Goal: Find specific page/section: Find specific page/section

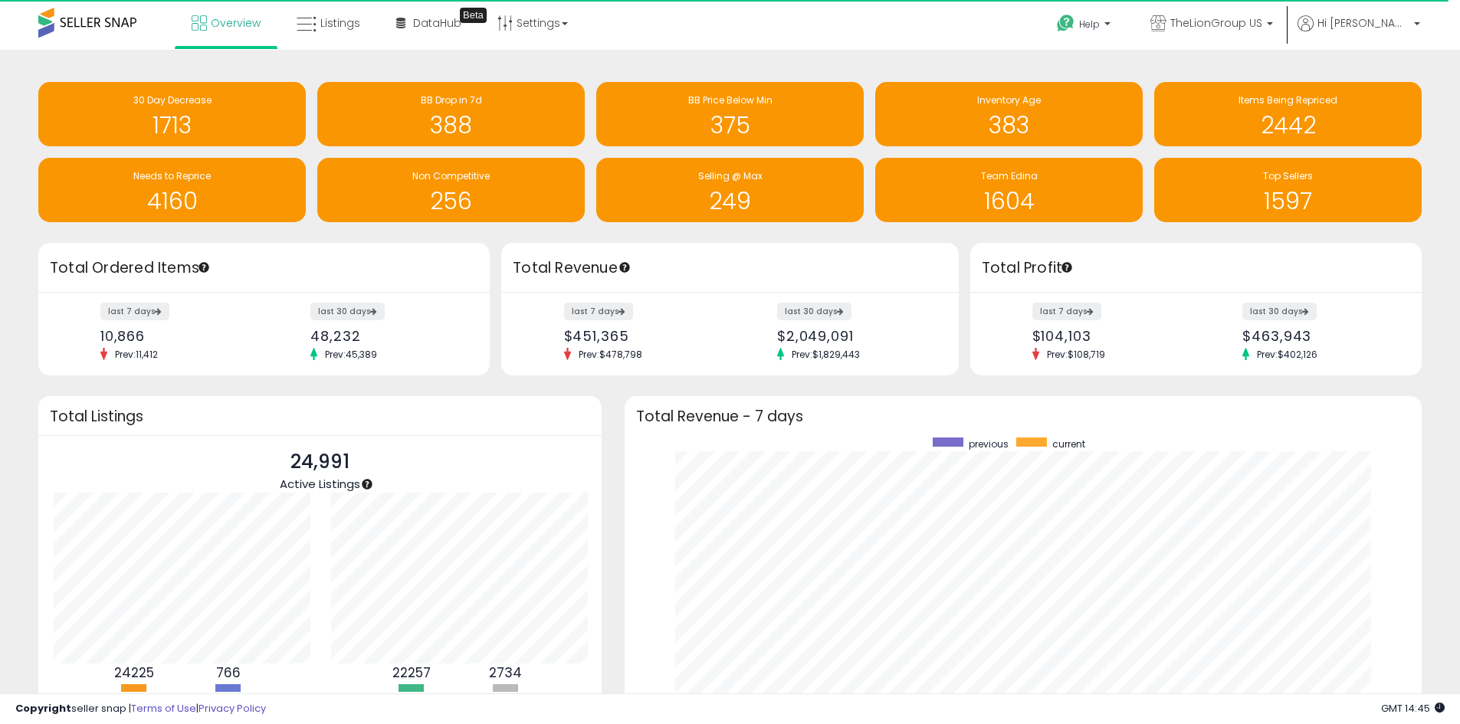
scroll to position [765907, 765430]
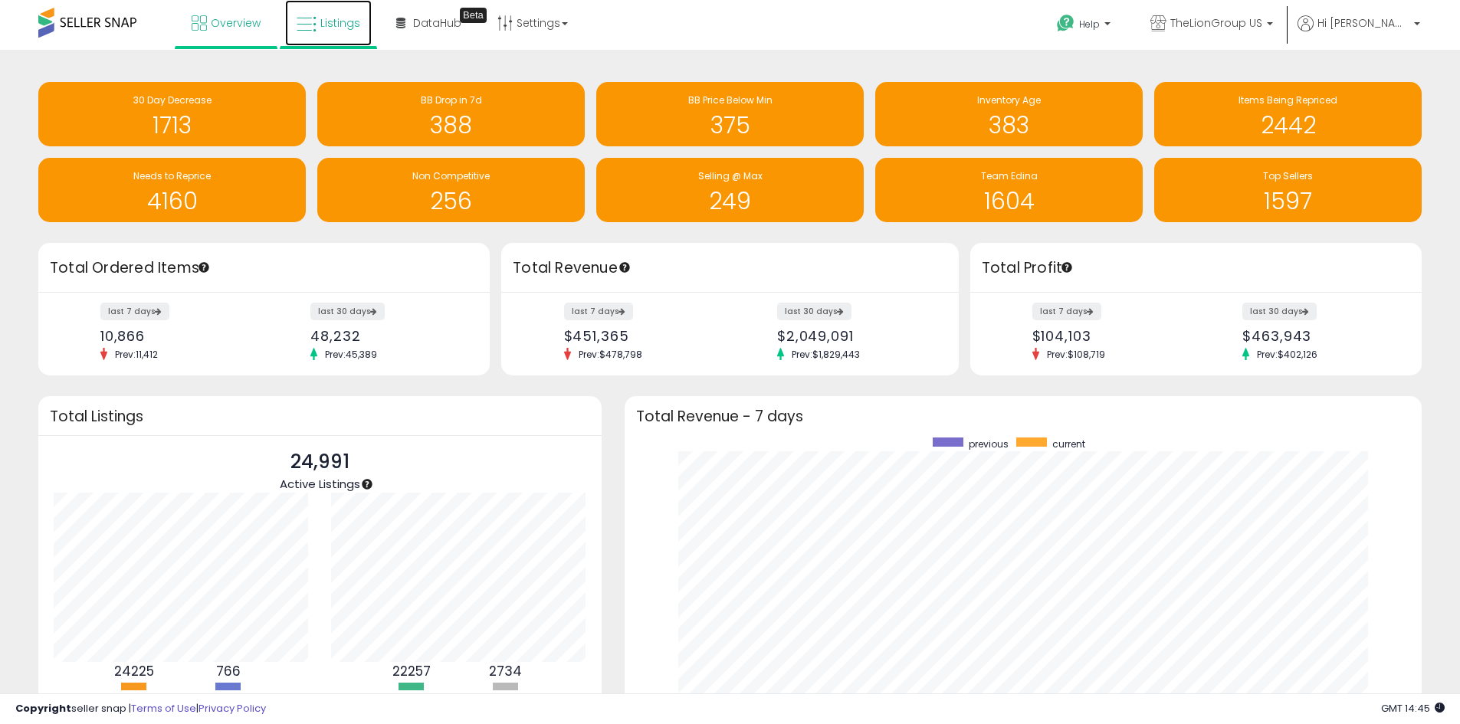
click at [363, 17] on link "Listings" at bounding box center [328, 23] width 87 height 46
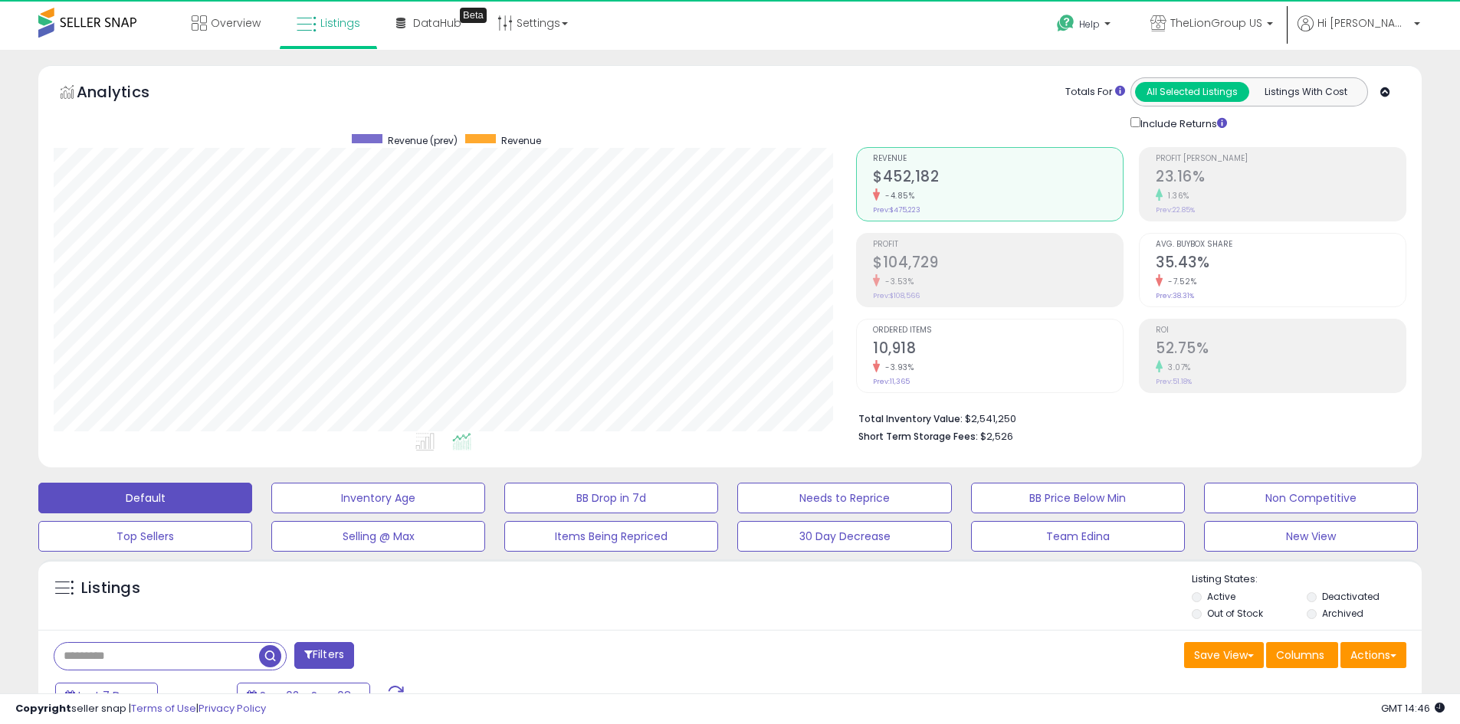
scroll to position [314, 802]
